Goal: Navigation & Orientation: Find specific page/section

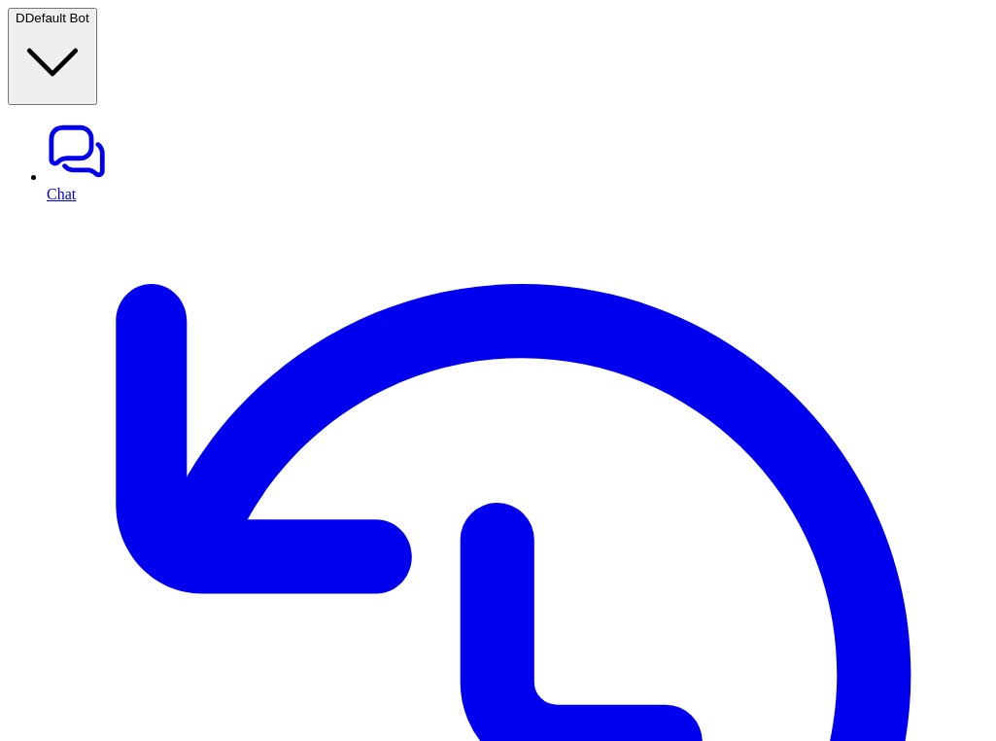
type textarea "**********"
